Goal: Complete application form

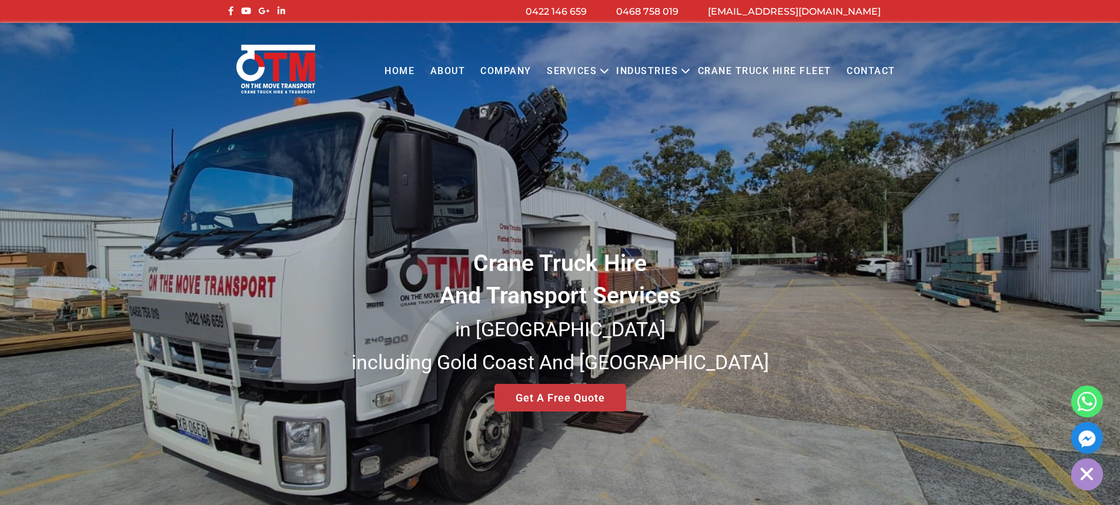
click at [588, 398] on div "Crane Truck Hire And Transport Services in South East Queensland including Gold…" at bounding box center [560, 282] width 1120 height 519
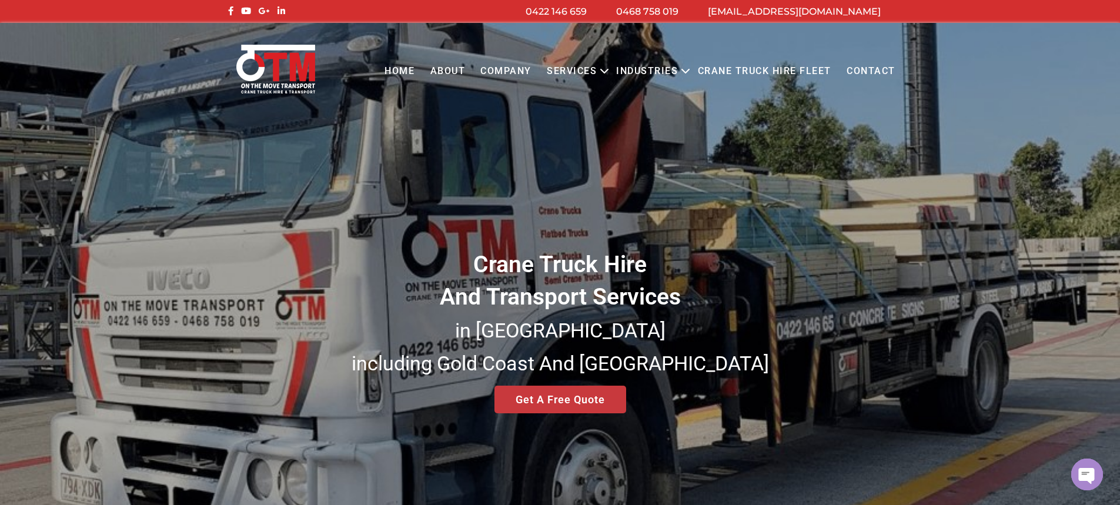
click at [589, 397] on div "Crane Truck Hire And Transport Services in South East Queensland including Gold…" at bounding box center [560, 282] width 1120 height 519
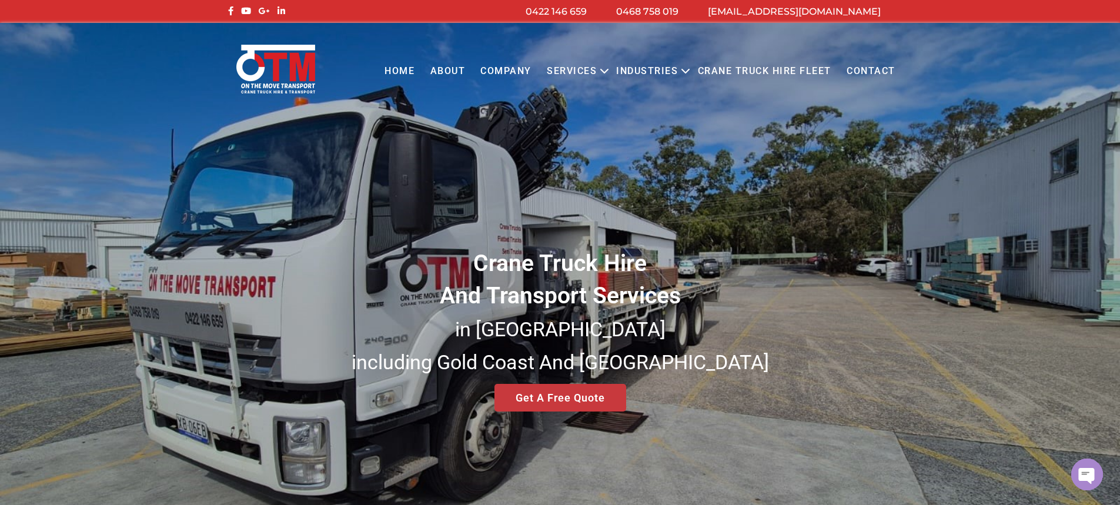
click at [598, 397] on div "Crane Truck Hire And Transport Services in South East Queensland including Gold…" at bounding box center [560, 282] width 1120 height 519
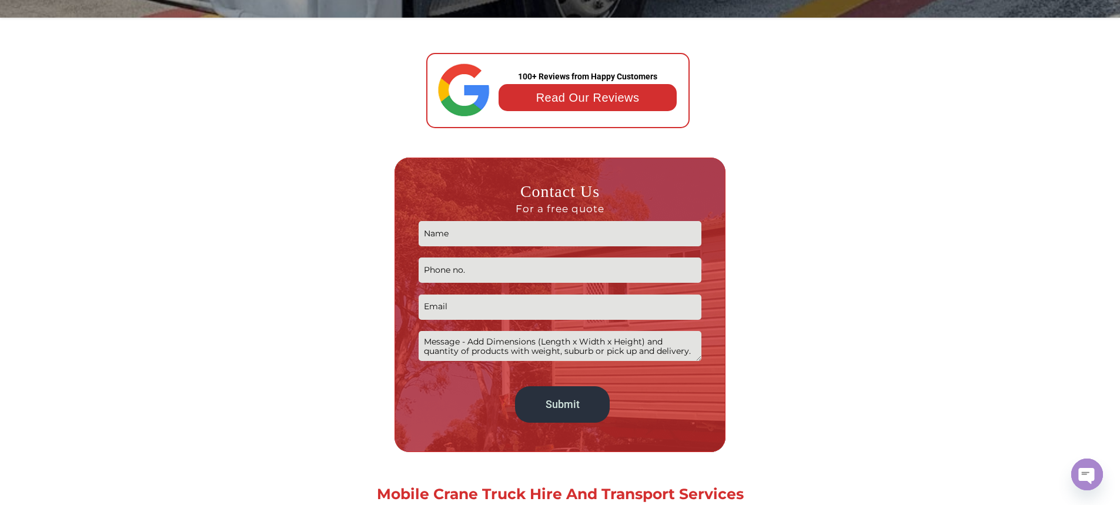
scroll to position [529, 0]
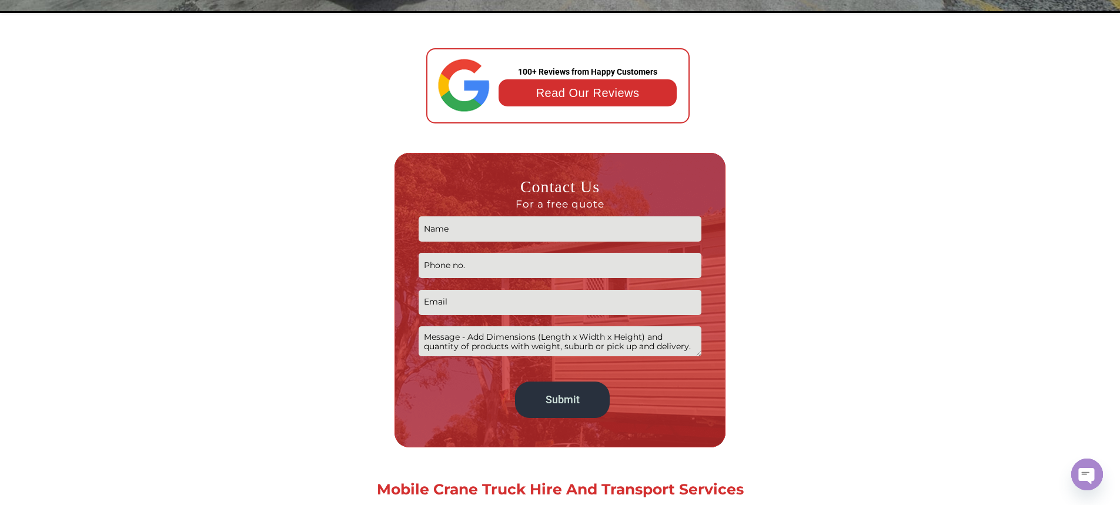
click at [553, 236] on input "Contact form" at bounding box center [559, 228] width 283 height 25
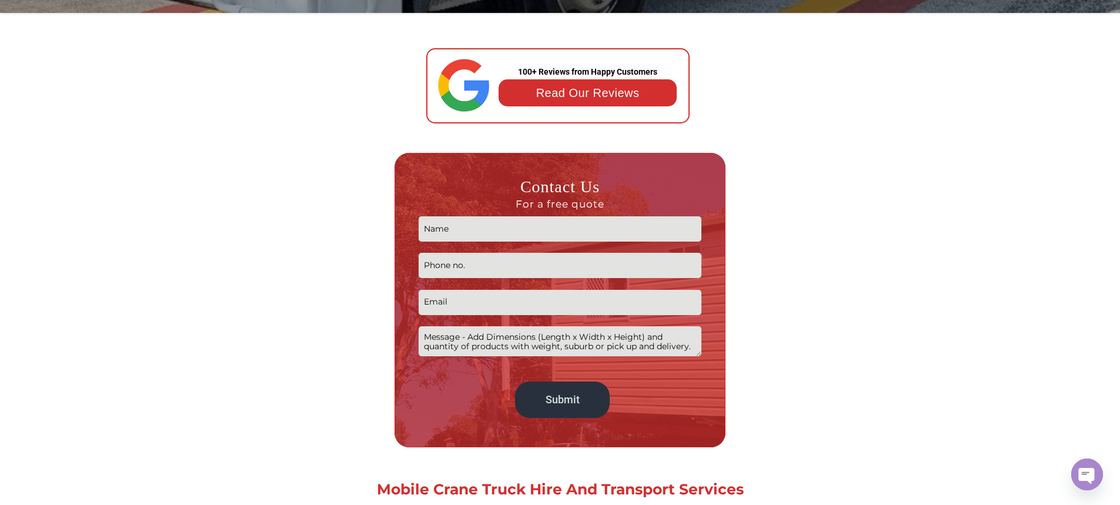
type input "a"
type input "Alexa"
click at [531, 270] on input "Contact form" at bounding box center [559, 265] width 283 height 25
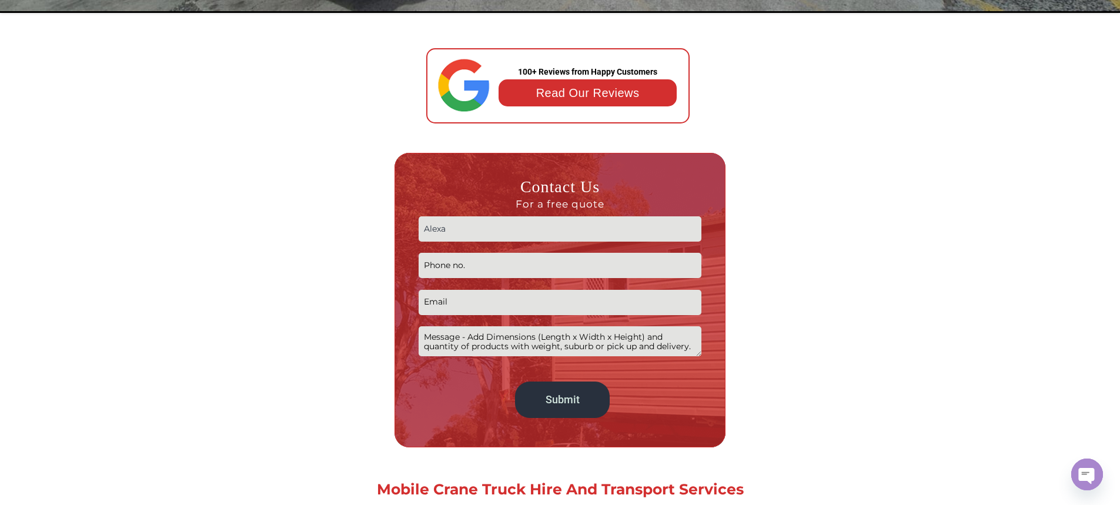
type input "(04) 2320-0691"
click at [492, 302] on input "Contact form" at bounding box center [559, 302] width 283 height 25
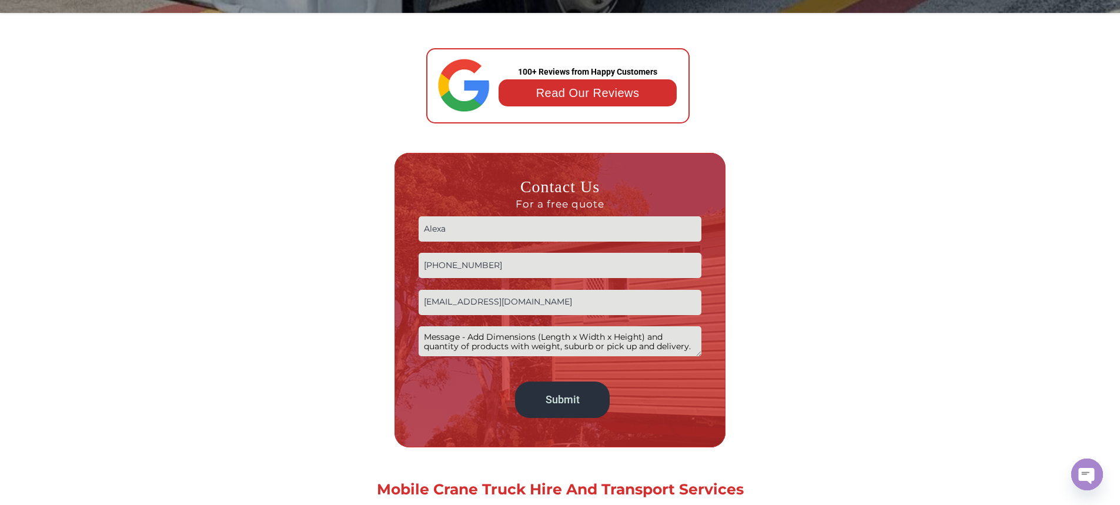
drag, startPoint x: 464, startPoint y: 301, endPoint x: 623, endPoint y: 309, distance: 159.4
click at [623, 309] on input "alexandracedrisse@gmail.com" at bounding box center [559, 302] width 283 height 25
type input "alexandra@t-pac.com.au"
click at [638, 344] on textarea "Contact form" at bounding box center [559, 341] width 283 height 30
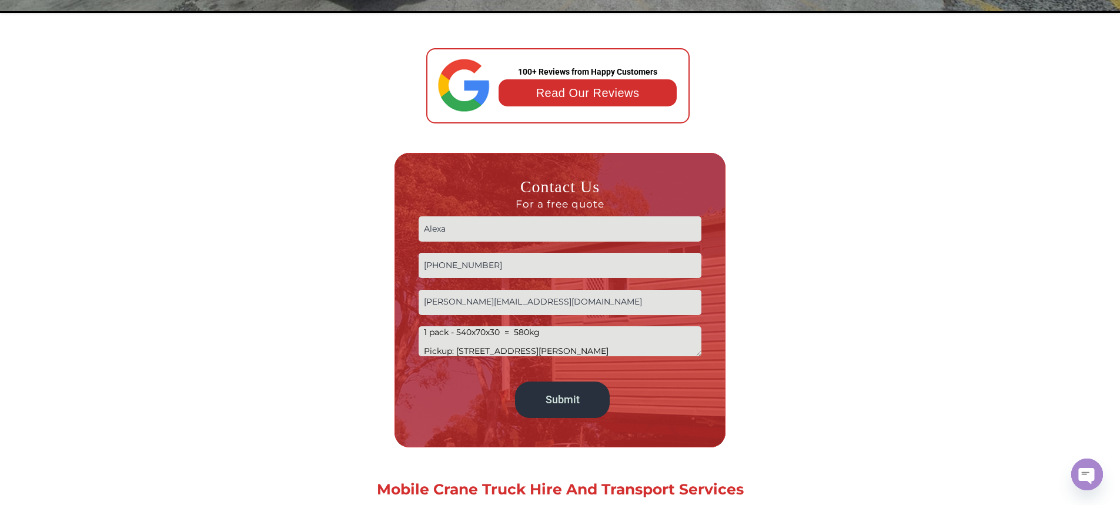
scroll to position [24, 0]
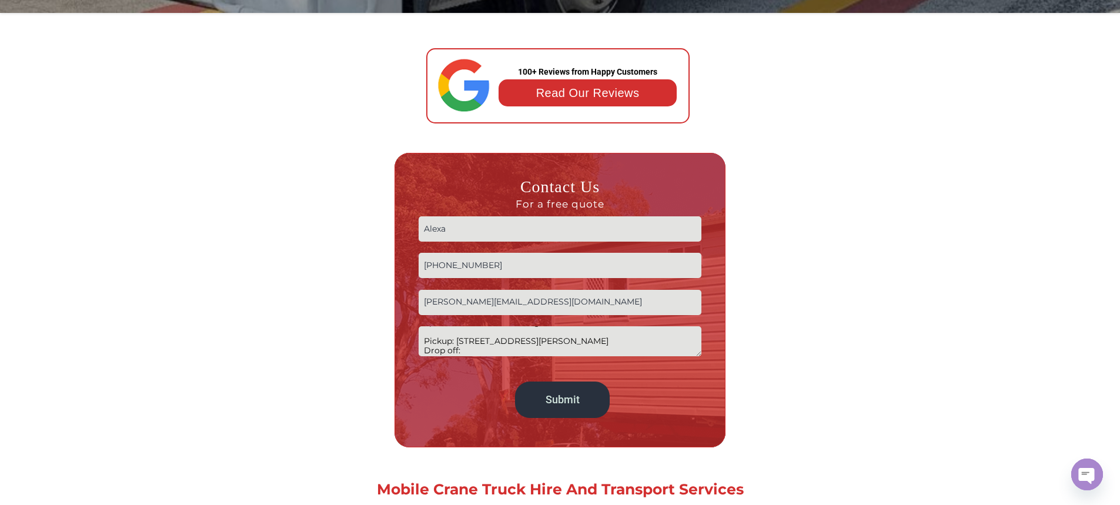
paste textarea "QLD 4272"
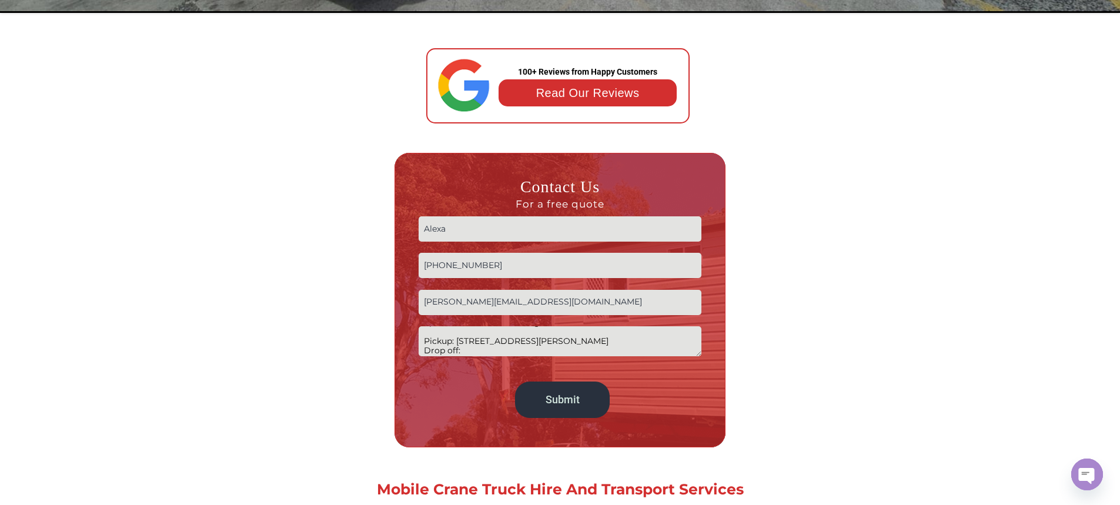
paste textarea "88 Hartley RdTamborine Mountain QLD 4272"
click at [519, 349] on textarea "Timbers 1 pack - 540x70x30 = 580kg Pickup: 123 Marshall Road Rocklea QLD Drop o…" at bounding box center [559, 341] width 283 height 30
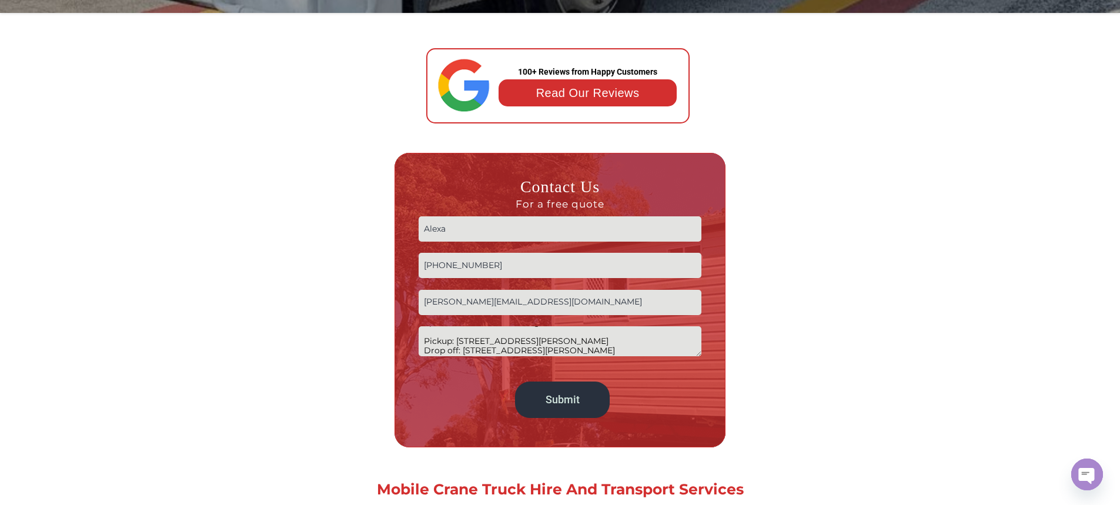
scroll to position [0, 0]
click at [471, 336] on textarea "Timbers 1 pack - 540x70x30 = 580kg Pickup: 123 Marshall Road Rocklea QLD Drop o…" at bounding box center [559, 341] width 283 height 30
click at [642, 341] on textarea "Timbers 1 pack - 540x70x30 = 580kg Pickup: 123 Marshall Road Rocklea QLD Drop o…" at bounding box center [559, 341] width 283 height 30
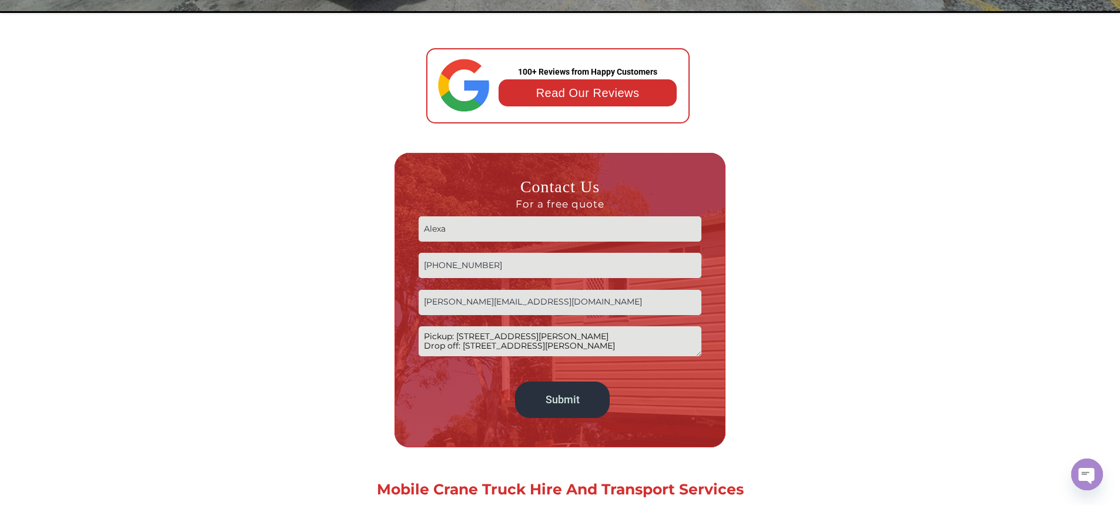
click at [647, 335] on textarea "Timbers 1 pack - 540x70x30 = 580kg Pickup: 123 Marshall Road Rocklea QLD Drop o…" at bounding box center [559, 341] width 283 height 30
click at [662, 348] on textarea "Timbers 1 pack - 540x70x30 = 580kg Pickup: 123 Marshall Road Rocklea QLD Drop o…" at bounding box center [559, 341] width 283 height 30
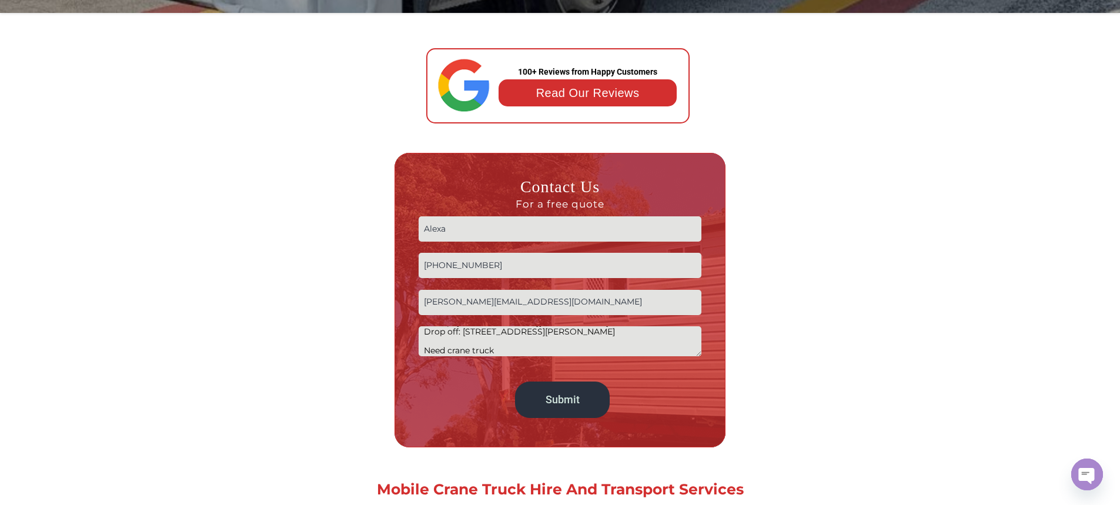
scroll to position [48, 0]
click at [421, 349] on textarea "Timbers 1 pack - 540x70x30 = 580kg Pickup: 123 Marshall Road Rocklea QLD Drop o…" at bounding box center [559, 341] width 283 height 30
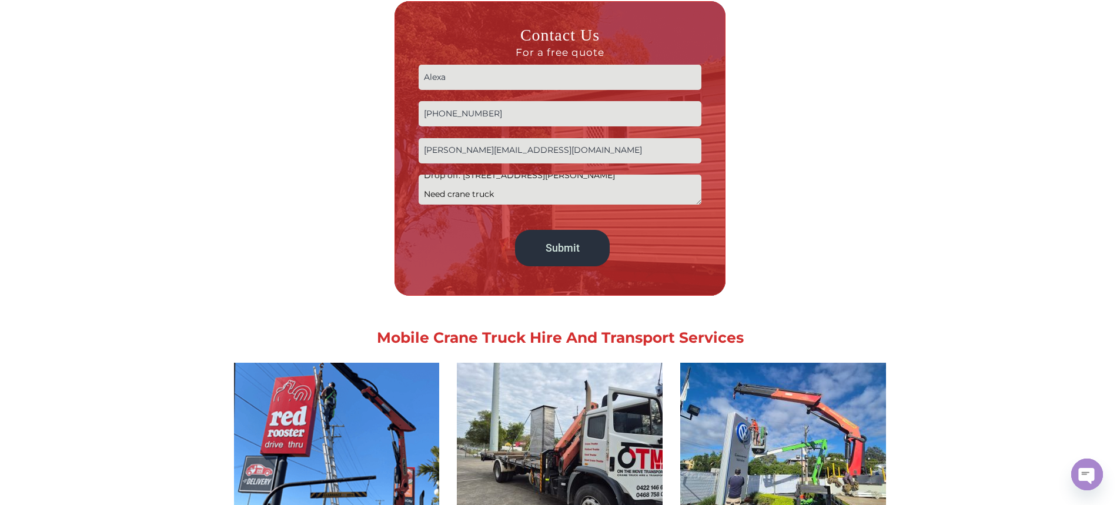
scroll to position [705, 0]
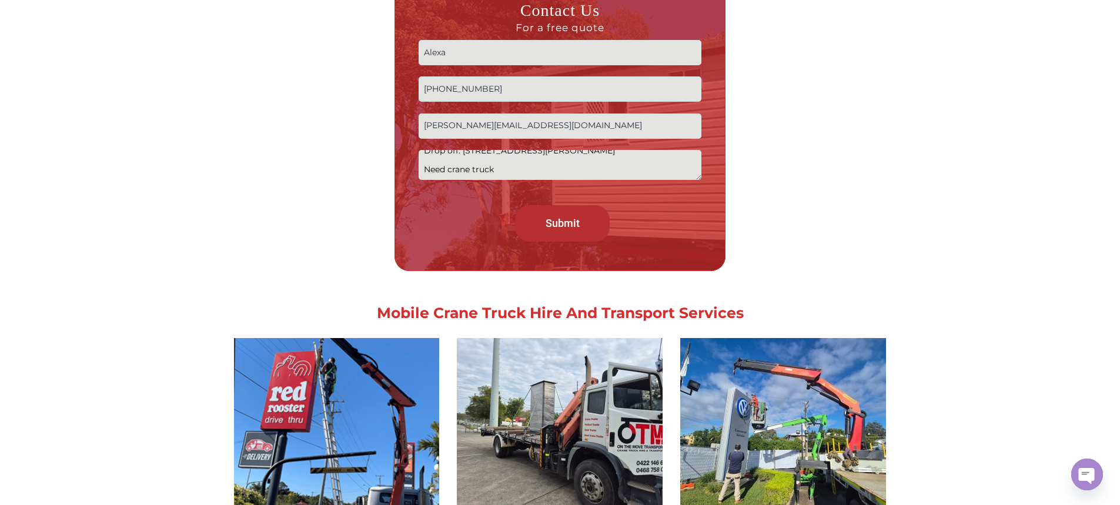
type textarea "Timbers 1 pack - 540x70x30 = 580kg Pickup: 123 Marshall Road Rocklea QLD Drop o…"
click at [593, 220] on input "Submit" at bounding box center [562, 223] width 94 height 36
